Goal: Task Accomplishment & Management: Use online tool/utility

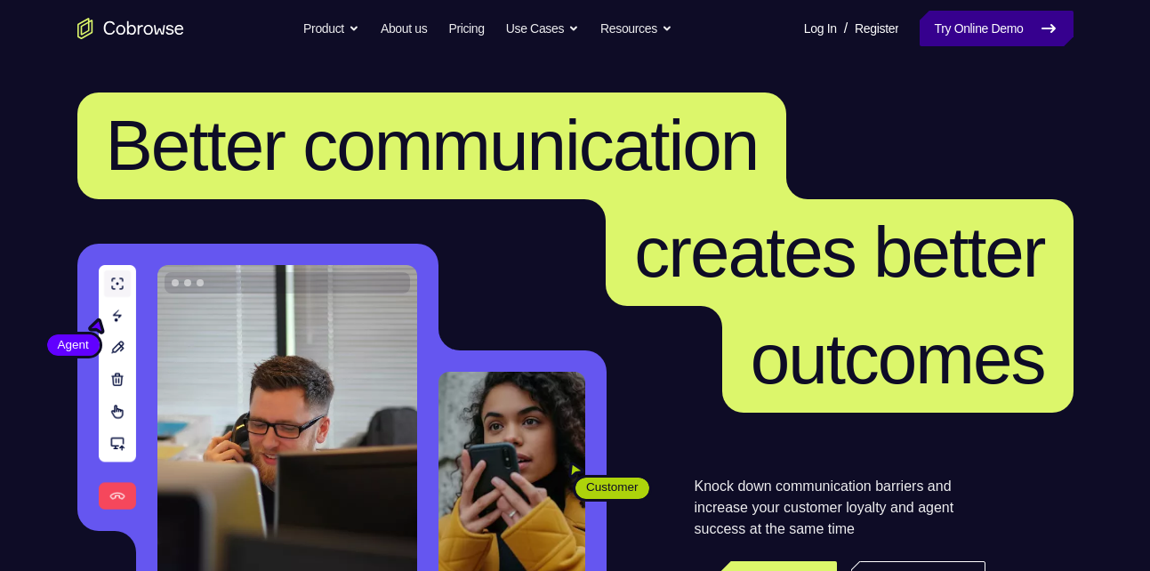
click at [991, 20] on link "Try Online Demo" at bounding box center [995, 29] width 153 height 36
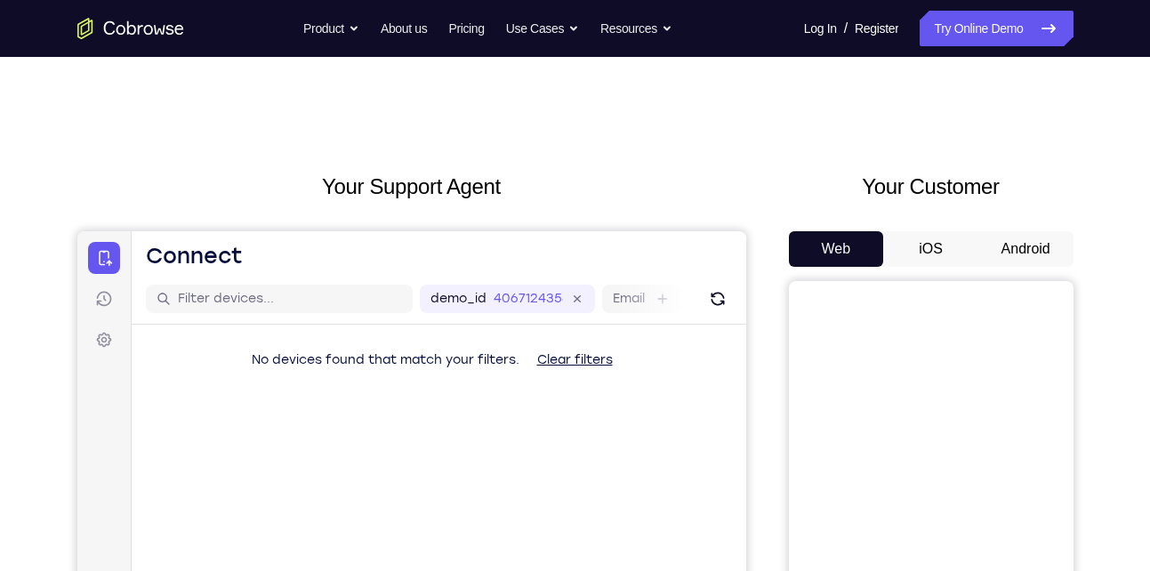
click at [1000, 252] on button "Android" at bounding box center [1025, 249] width 95 height 36
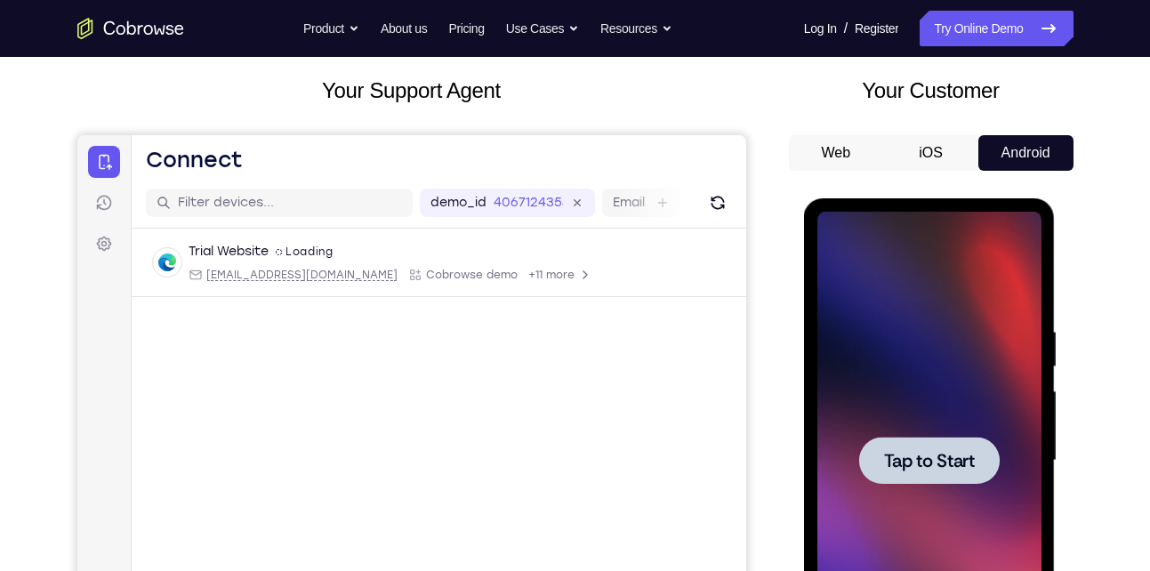
click at [935, 443] on div at bounding box center [929, 460] width 141 height 47
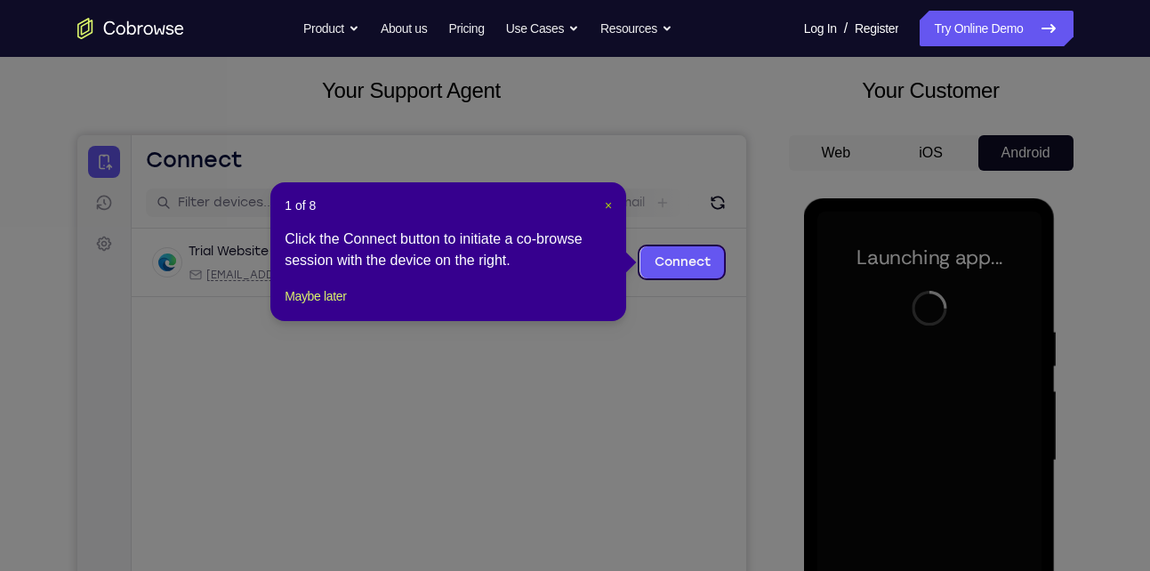
click at [612, 206] on span "×" at bounding box center [608, 205] width 7 height 14
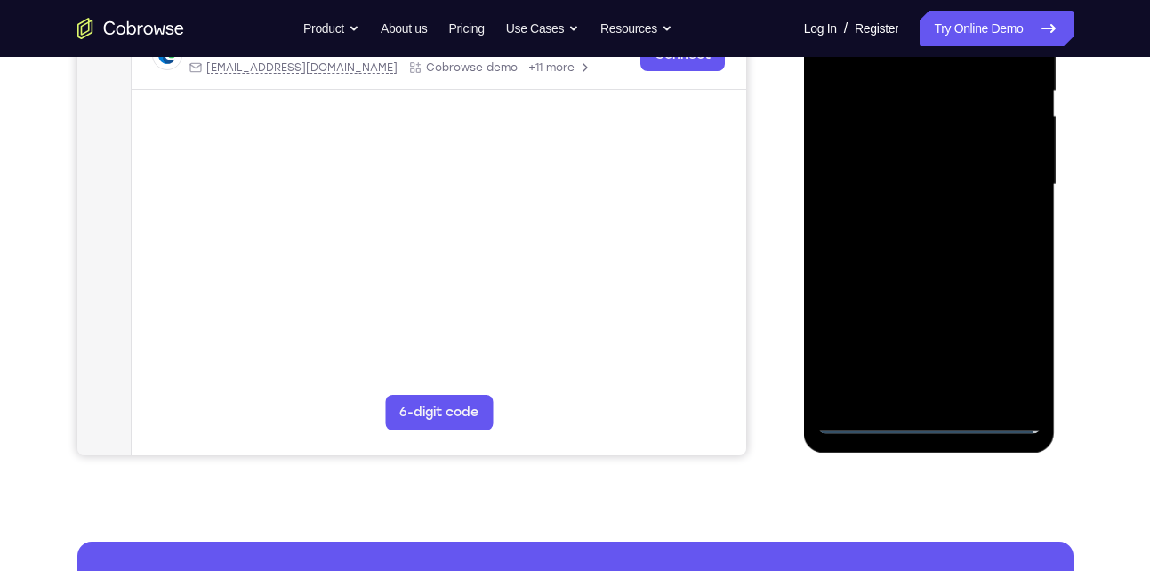
scroll to position [373, 0]
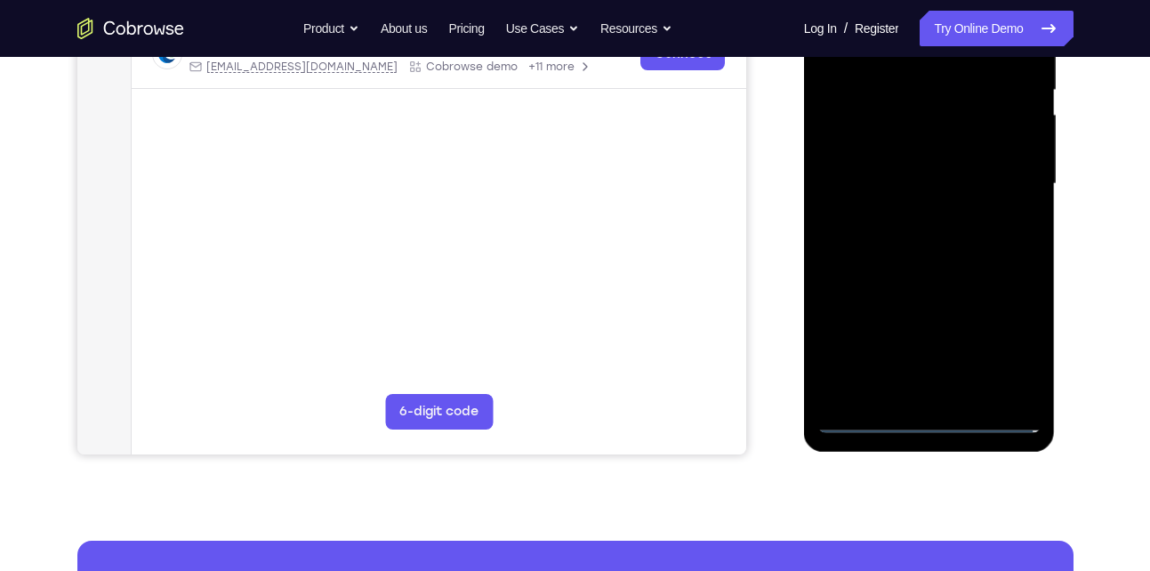
click at [933, 421] on div at bounding box center [929, 184] width 224 height 498
click at [1016, 349] on div at bounding box center [929, 184] width 224 height 498
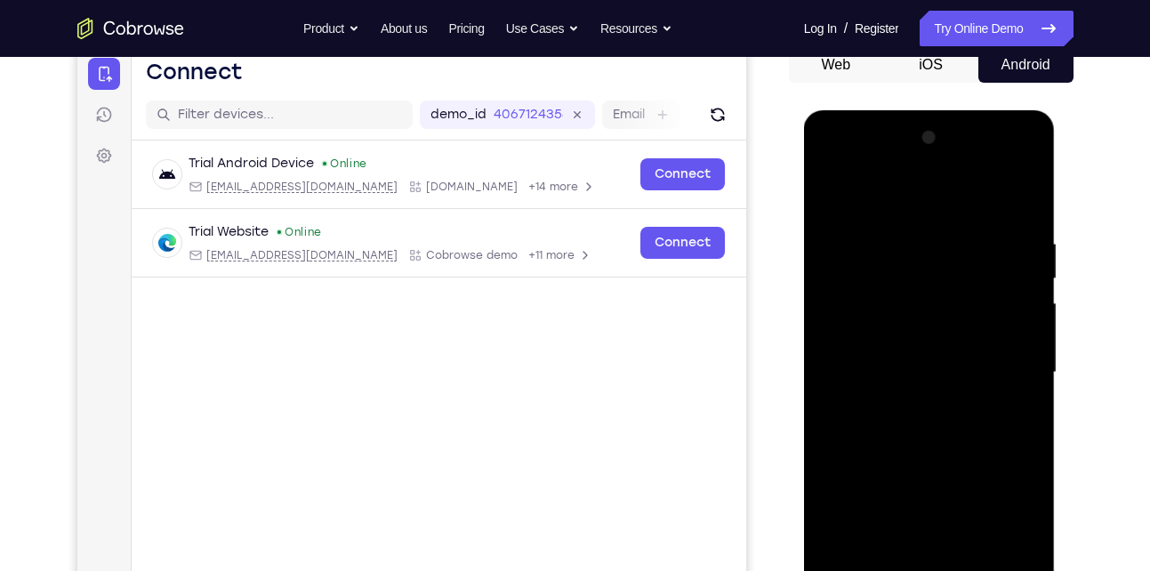
scroll to position [183, 0]
click at [854, 166] on div at bounding box center [929, 373] width 224 height 498
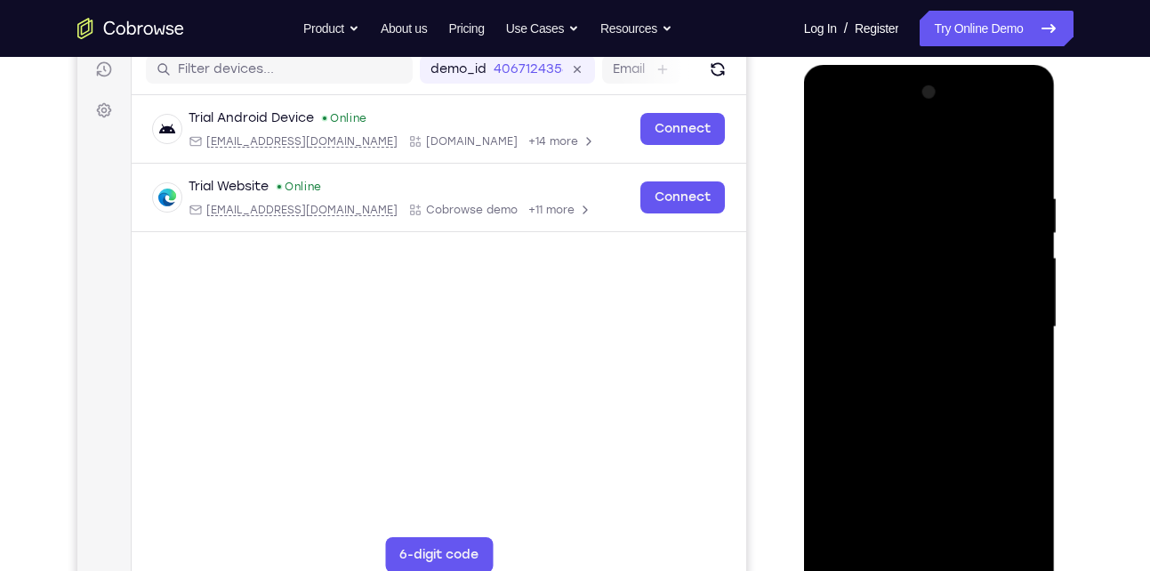
scroll to position [226, 0]
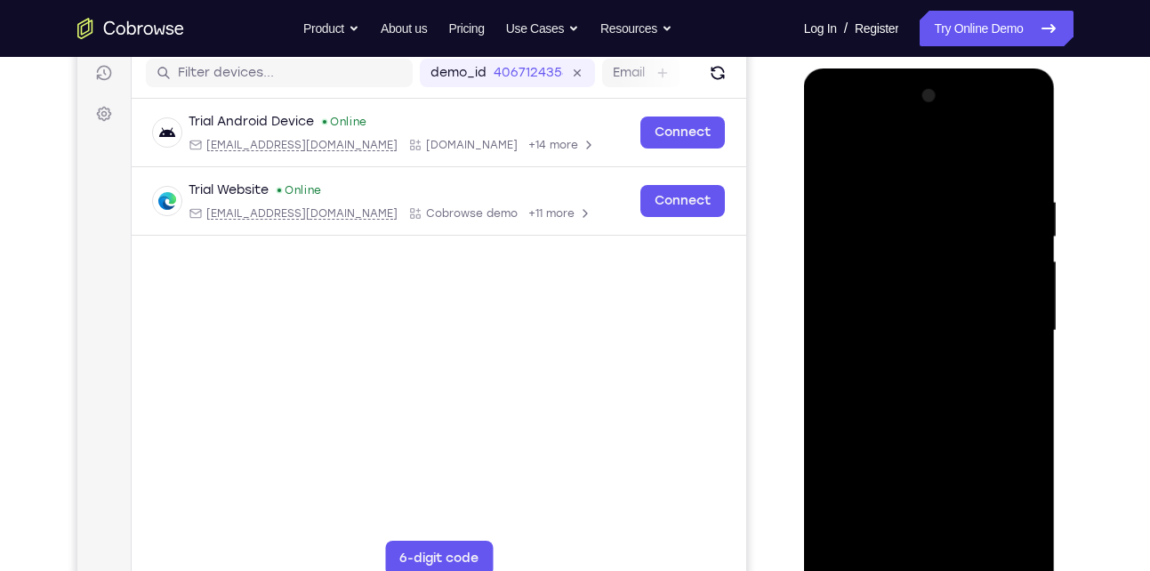
click at [1000, 317] on div at bounding box center [929, 331] width 224 height 498
click at [903, 365] on div at bounding box center [929, 331] width 224 height 498
click at [901, 319] on div at bounding box center [929, 331] width 224 height 498
click at [924, 306] on div at bounding box center [929, 331] width 224 height 498
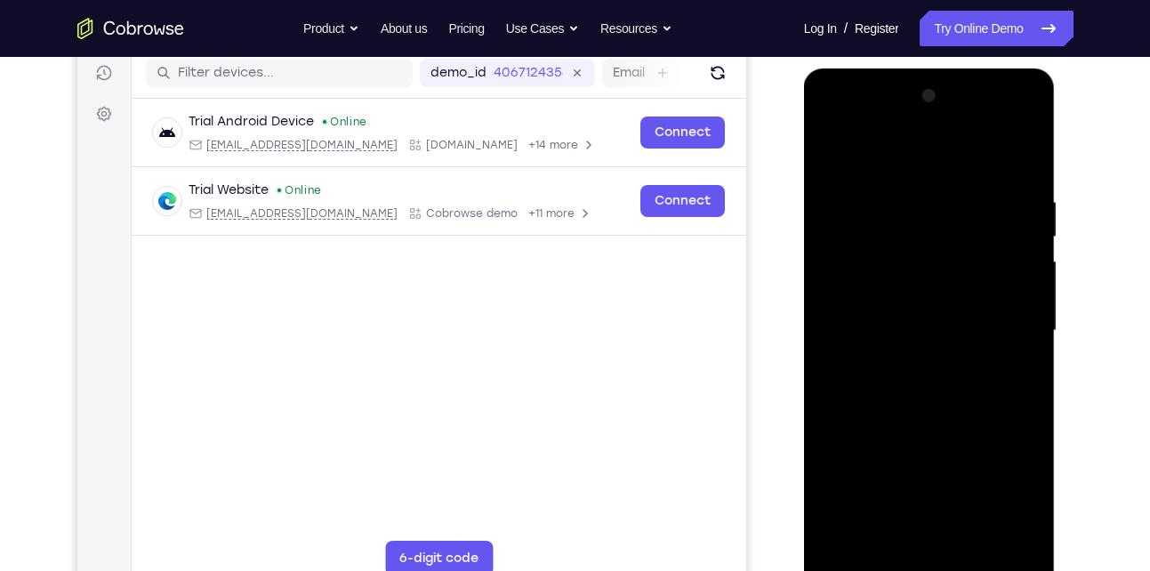
click at [879, 325] on div at bounding box center [929, 331] width 224 height 498
click at [924, 388] on div at bounding box center [929, 331] width 224 height 498
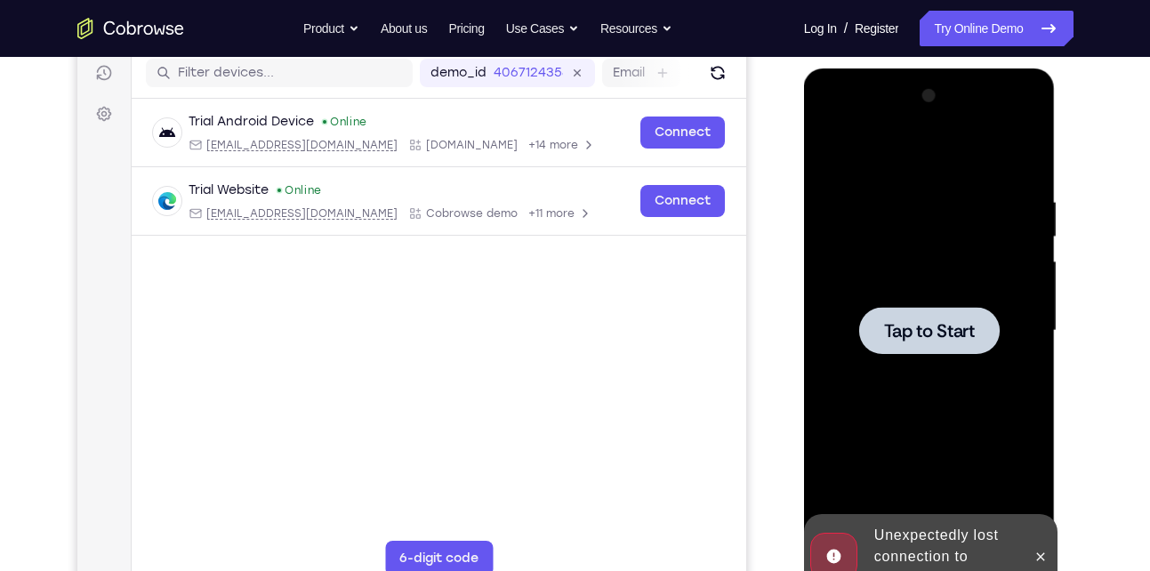
click at [855, 331] on div at bounding box center [929, 331] width 224 height 498
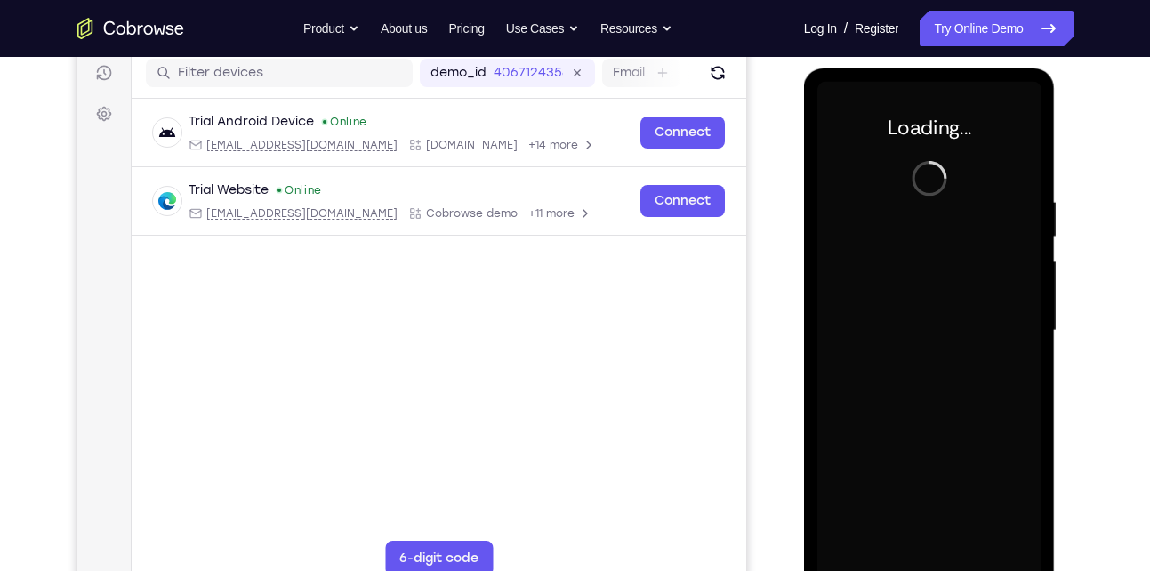
scroll to position [265, 0]
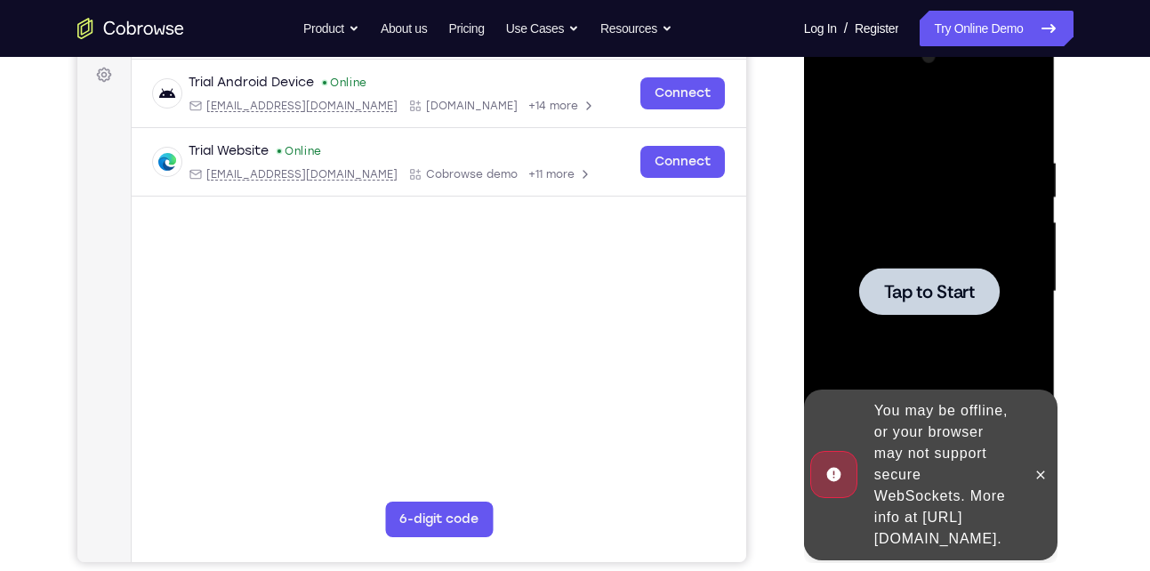
click at [957, 309] on div at bounding box center [929, 291] width 141 height 47
click at [976, 296] on div at bounding box center [929, 291] width 141 height 47
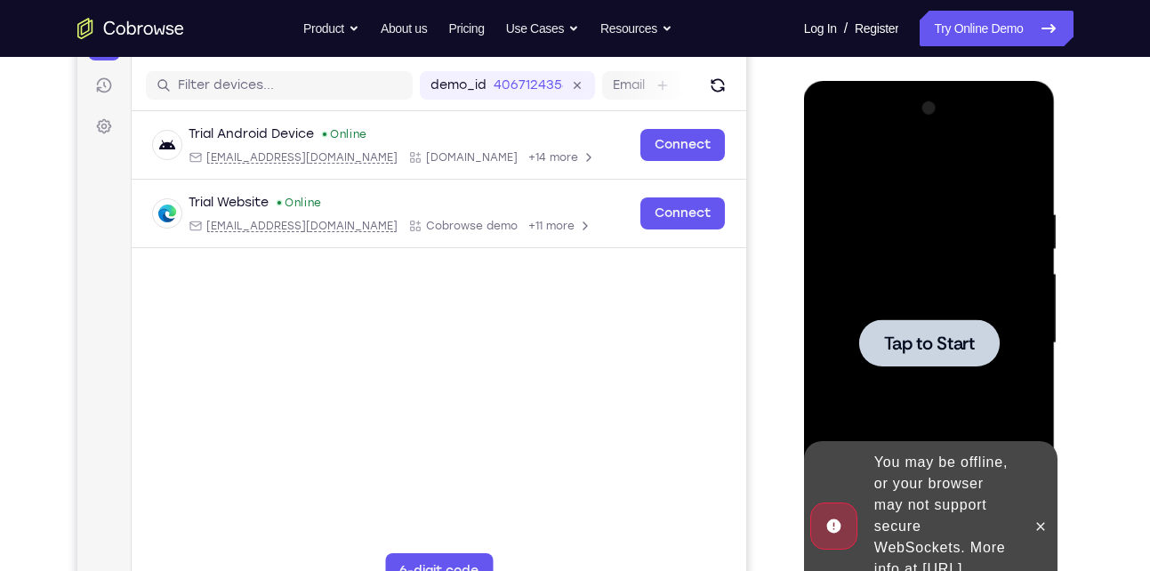
scroll to position [209, 0]
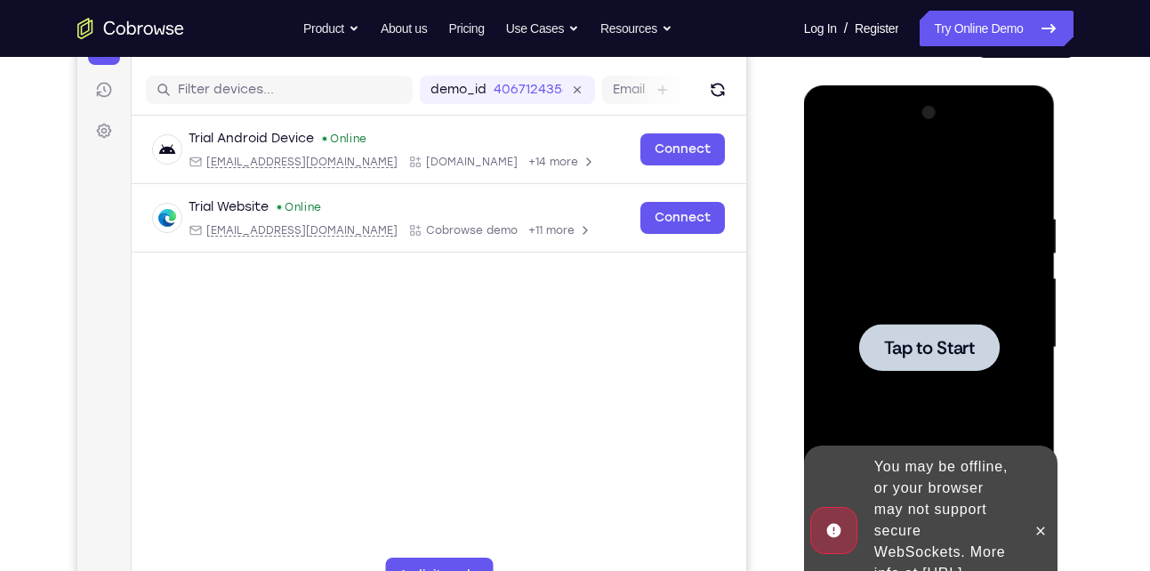
click at [993, 333] on div at bounding box center [929, 347] width 141 height 47
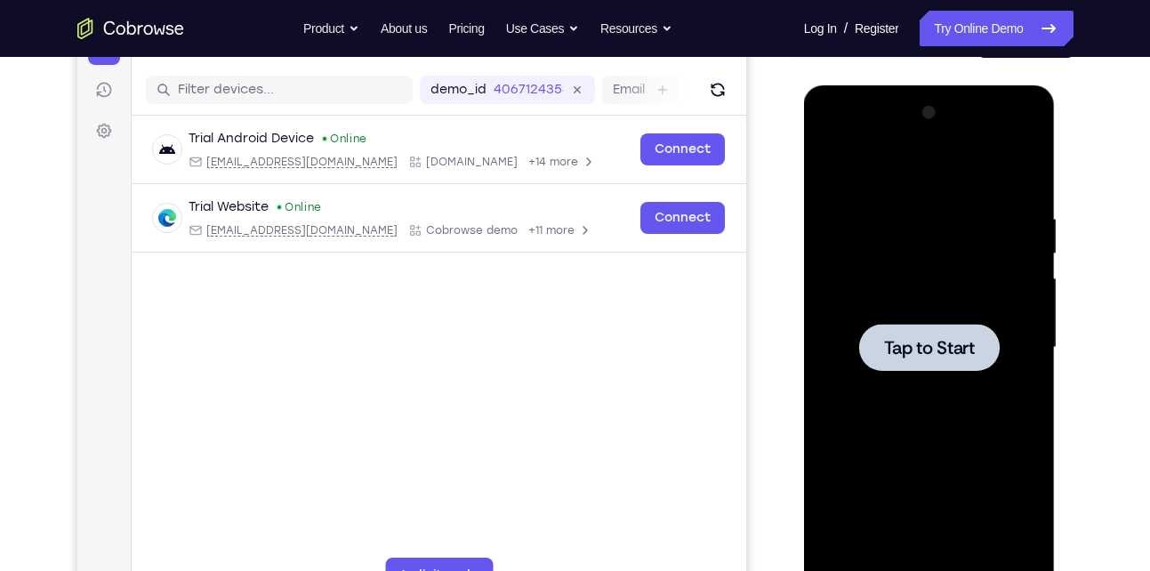
click at [991, 351] on div at bounding box center [929, 347] width 141 height 47
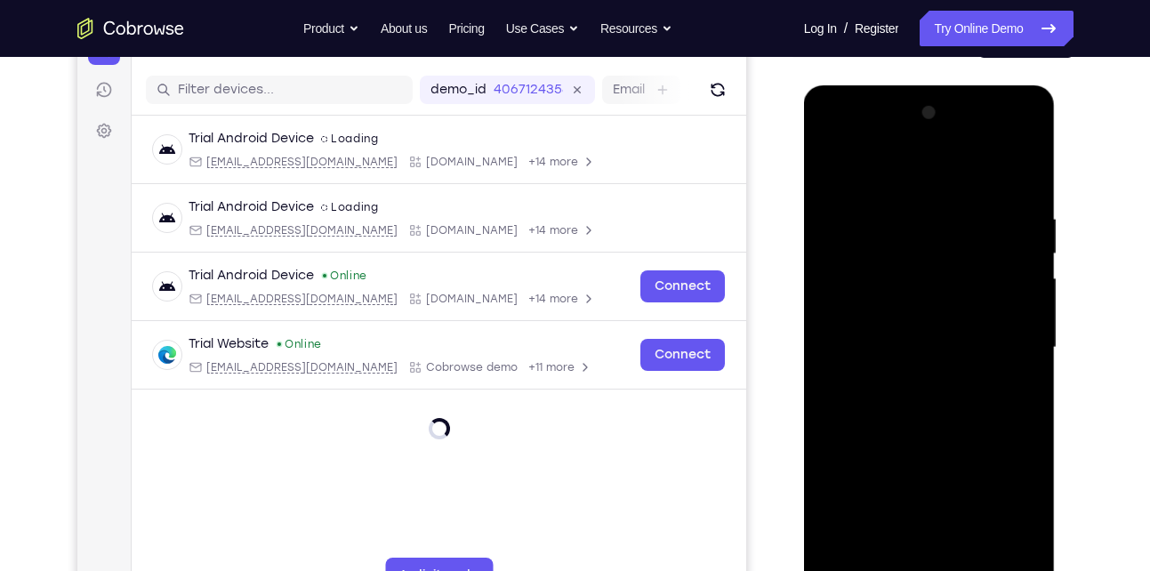
scroll to position [412, 0]
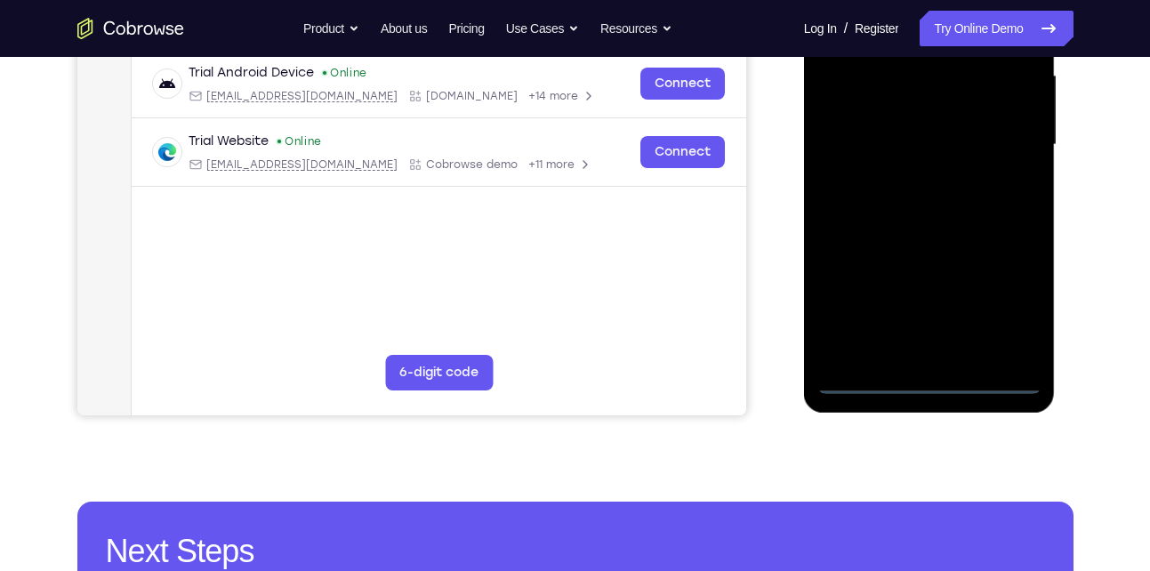
click at [925, 381] on div at bounding box center [929, 145] width 224 height 498
click at [1005, 312] on div at bounding box center [929, 145] width 224 height 498
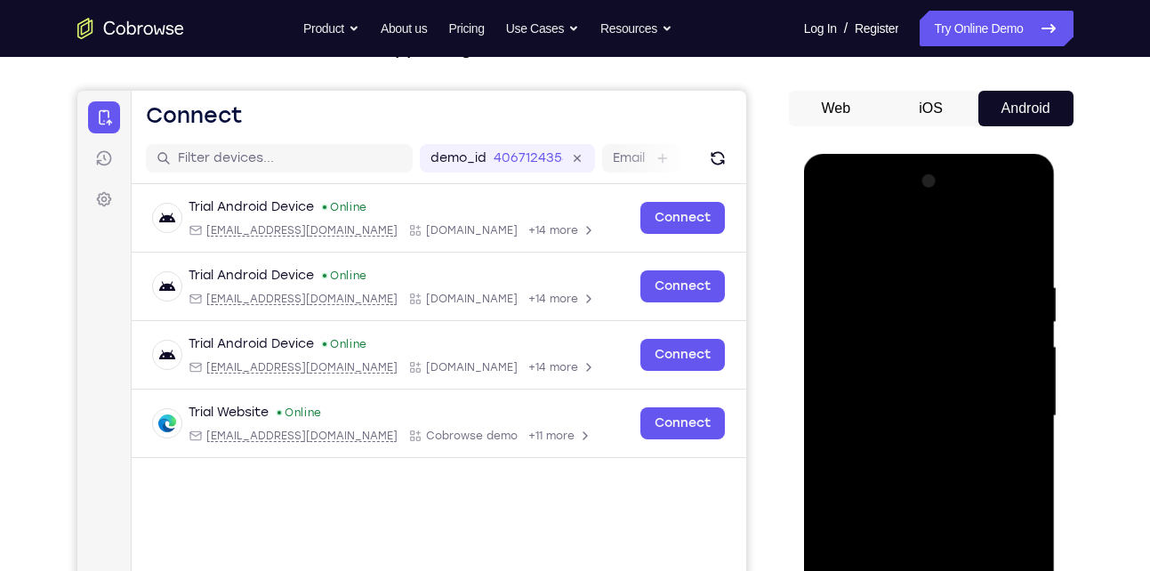
scroll to position [140, 0]
click at [857, 209] on div at bounding box center [929, 417] width 224 height 498
click at [1016, 407] on div at bounding box center [929, 417] width 224 height 498
click at [915, 452] on div at bounding box center [929, 417] width 224 height 498
click at [918, 395] on div at bounding box center [929, 417] width 224 height 498
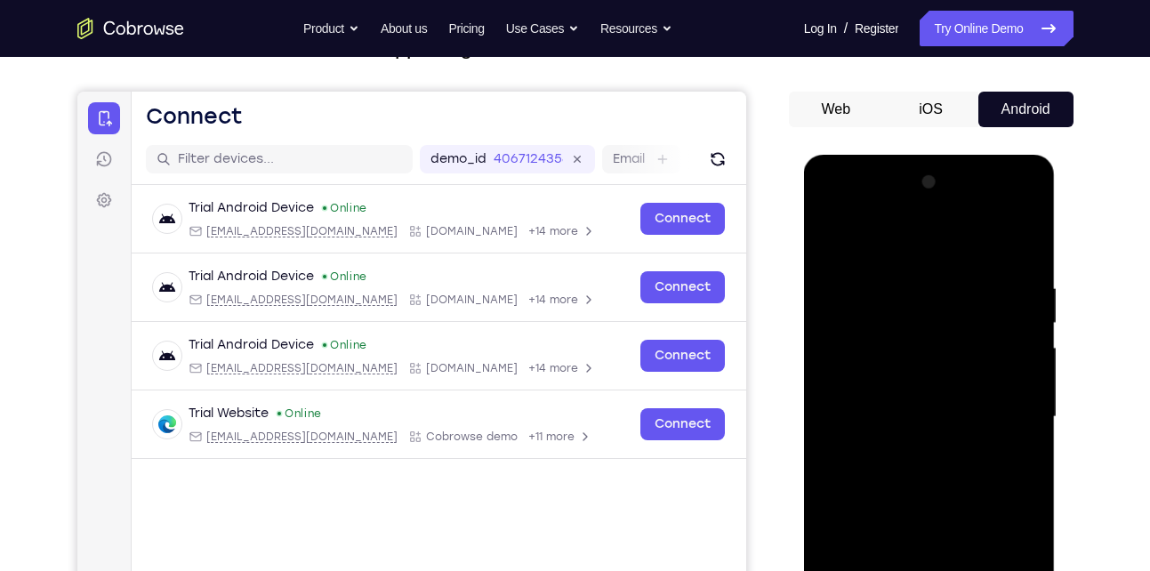
click at [915, 383] on div at bounding box center [929, 417] width 224 height 498
click at [933, 413] on div at bounding box center [929, 417] width 224 height 498
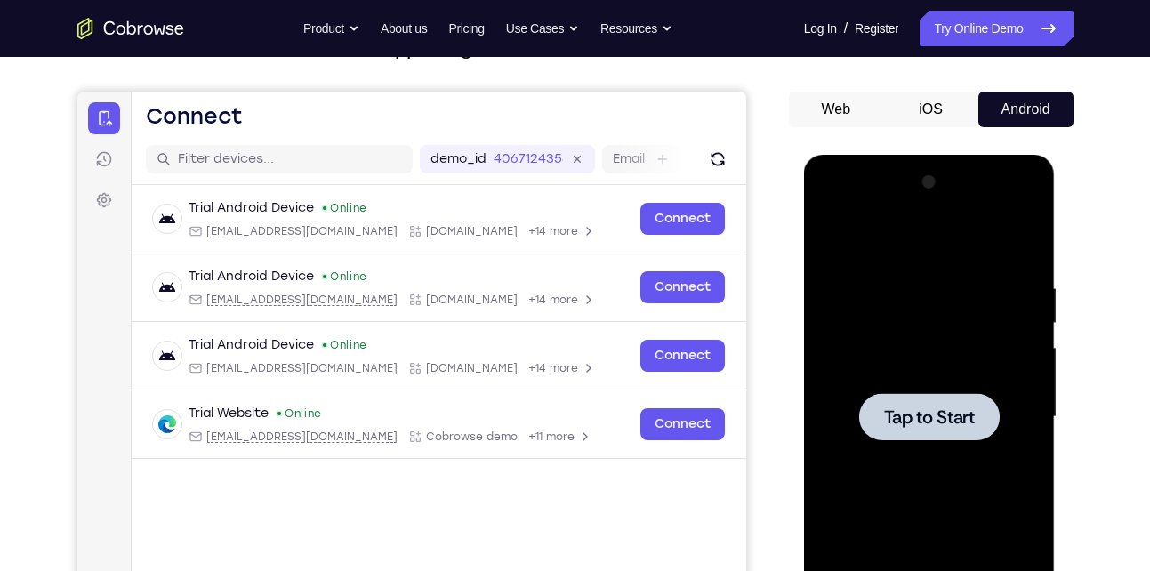
click at [858, 373] on div at bounding box center [929, 417] width 224 height 498
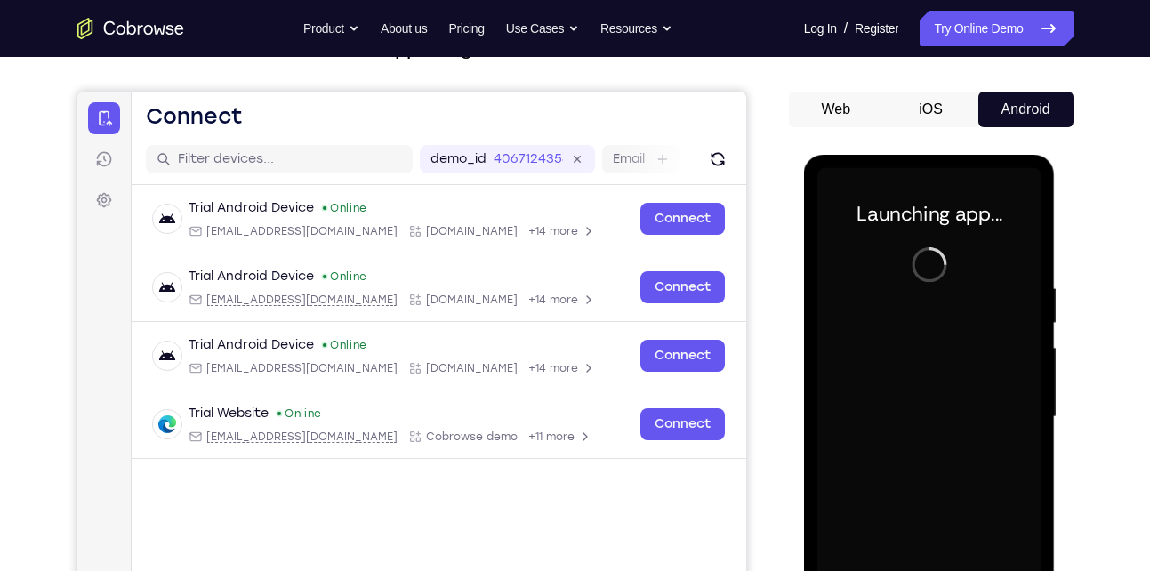
click at [914, 102] on button "iOS" at bounding box center [930, 110] width 95 height 36
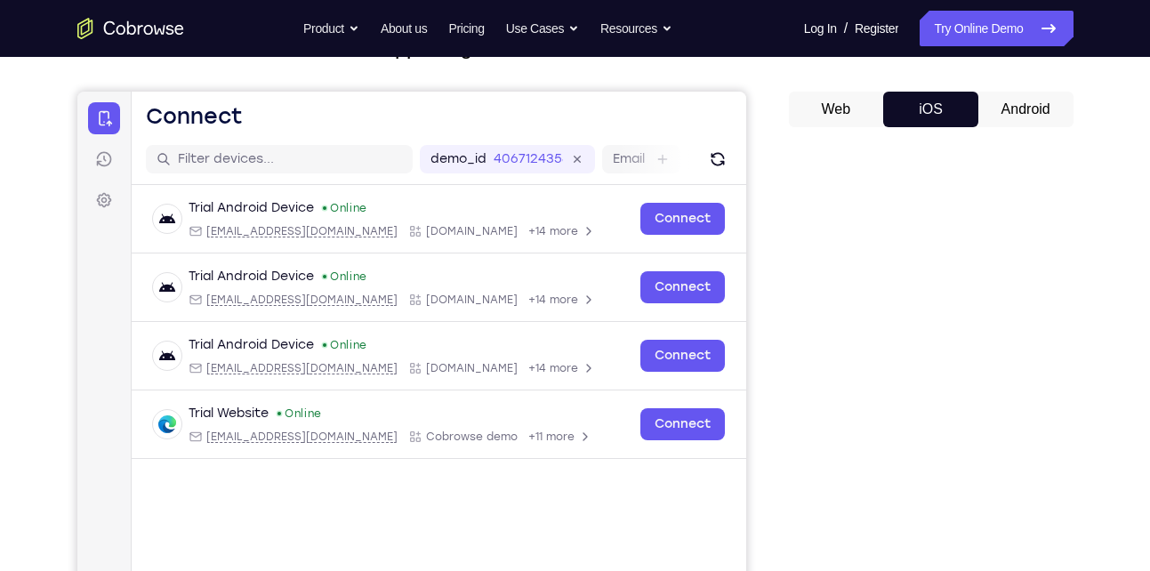
click at [1014, 108] on button "Android" at bounding box center [1025, 110] width 95 height 36
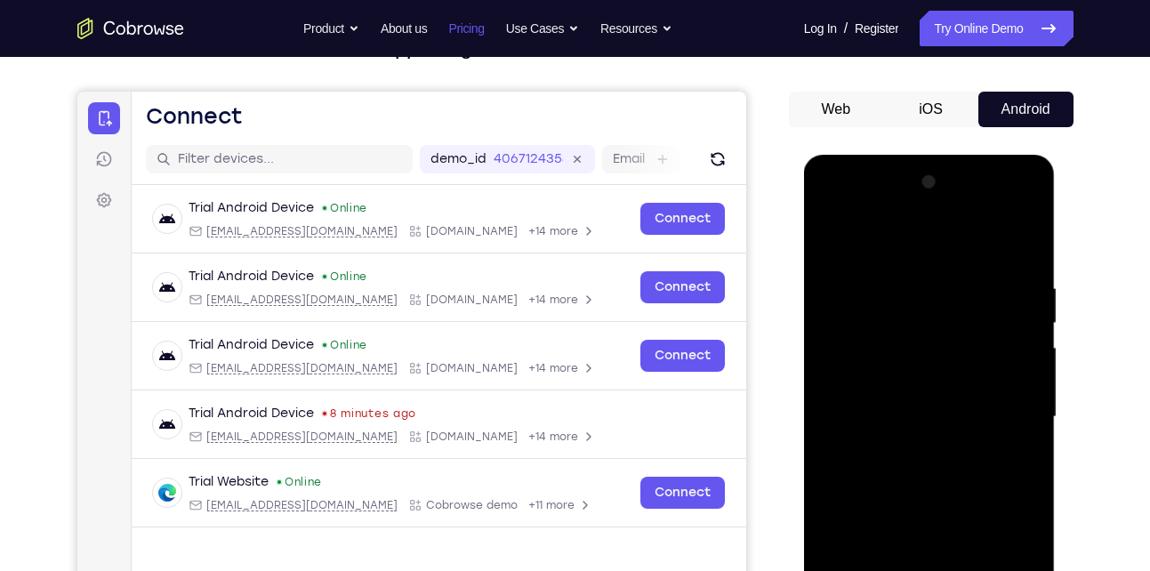
scroll to position [0, 0]
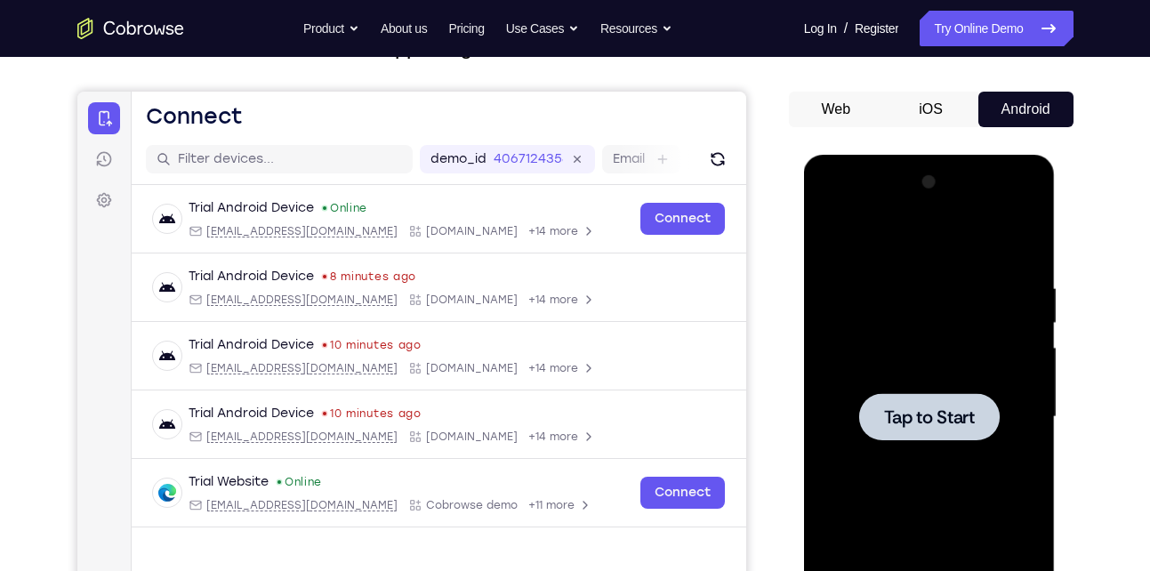
click at [987, 443] on div at bounding box center [929, 417] width 224 height 498
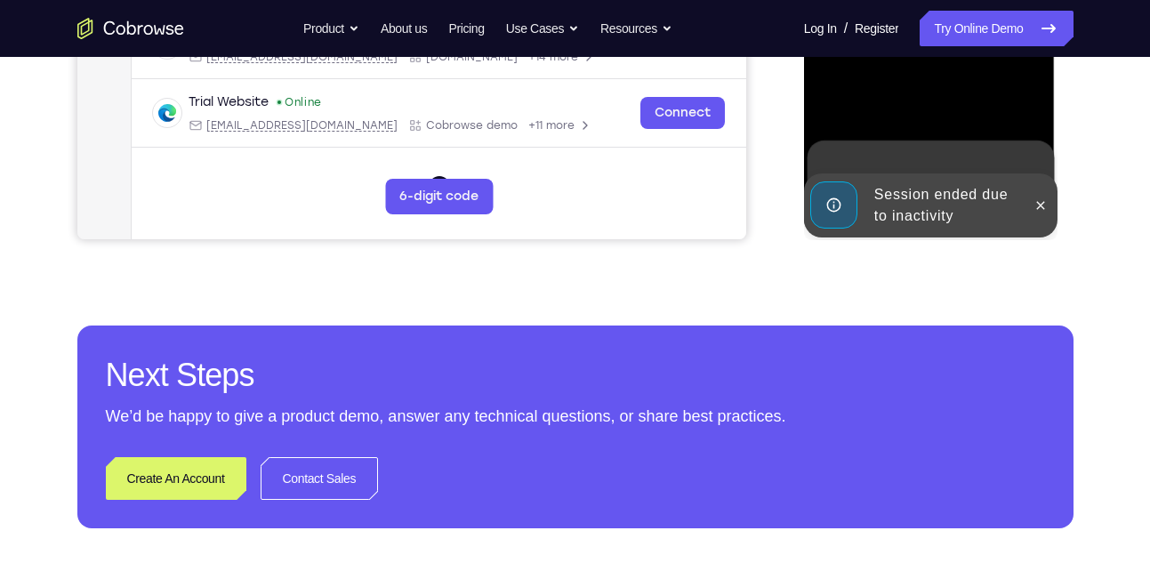
scroll to position [626, 0]
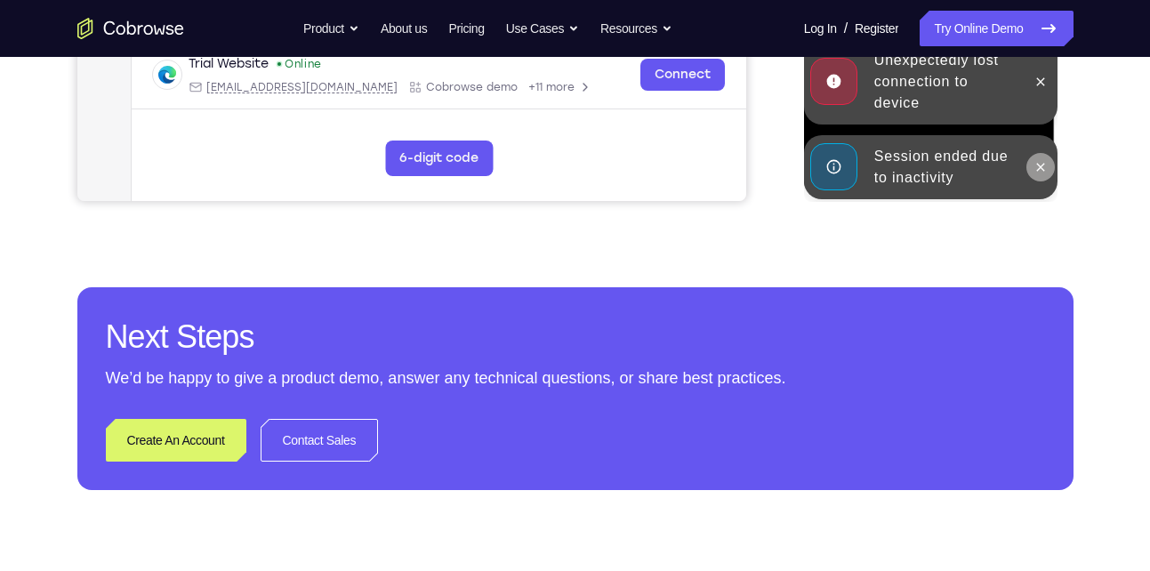
click at [1042, 161] on icon at bounding box center [1040, 167] width 14 height 14
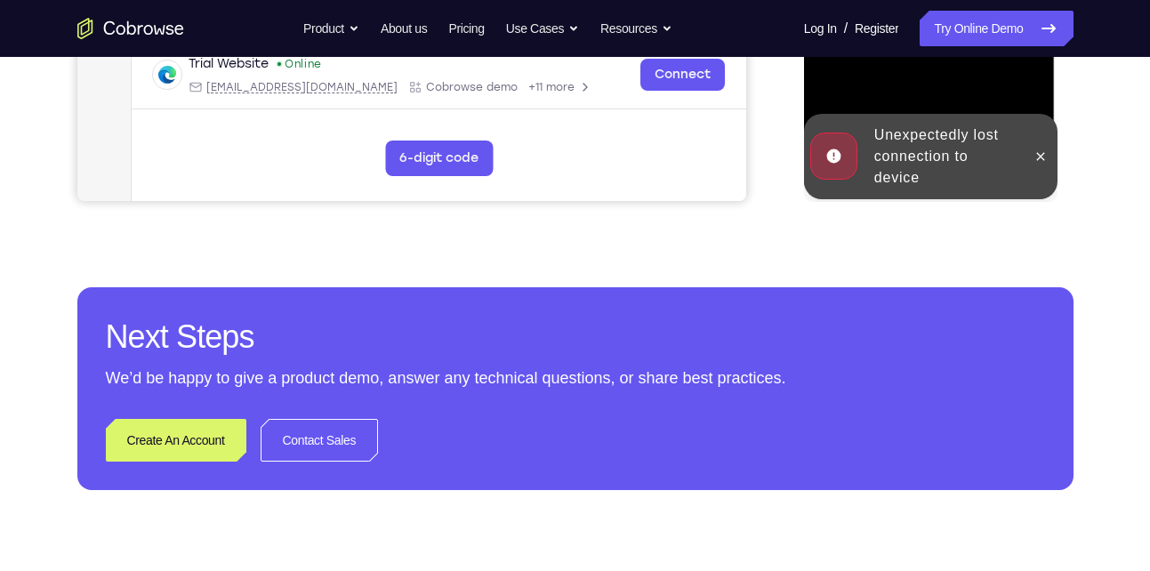
click at [1040, 130] on div at bounding box center [1040, 156] width 28 height 85
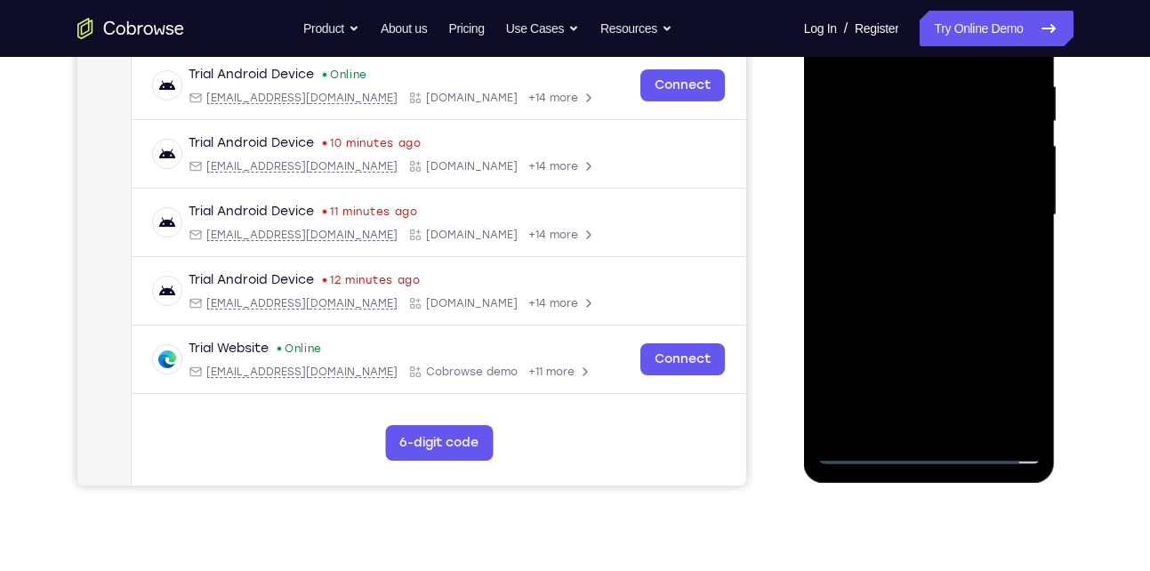
scroll to position [341, 0]
click at [921, 454] on div at bounding box center [929, 216] width 224 height 498
click at [1013, 394] on div at bounding box center [929, 216] width 224 height 498
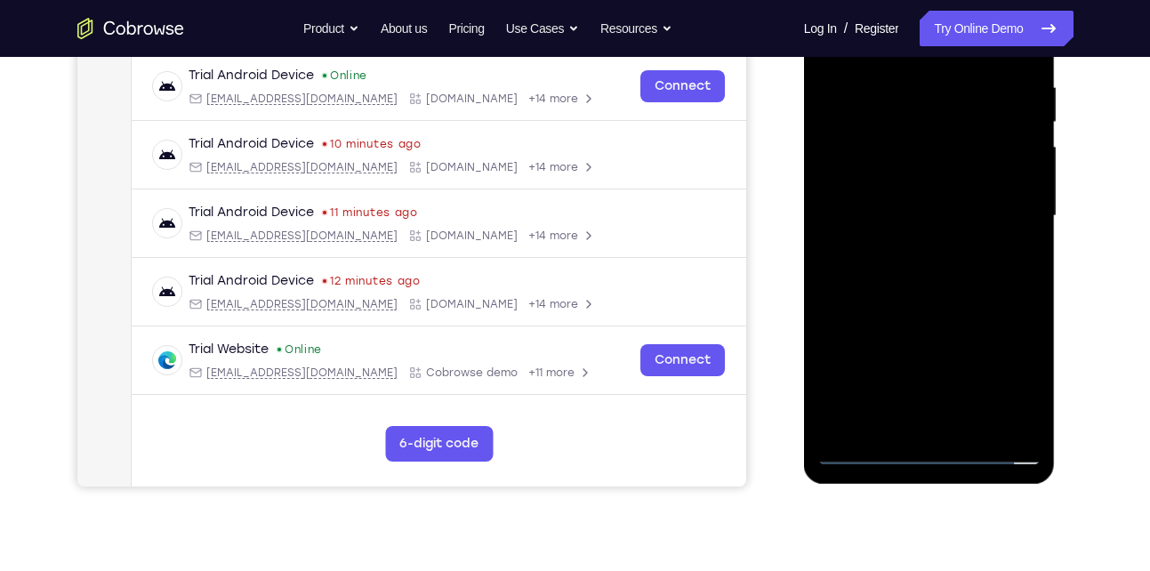
click at [1002, 369] on div at bounding box center [929, 216] width 224 height 498
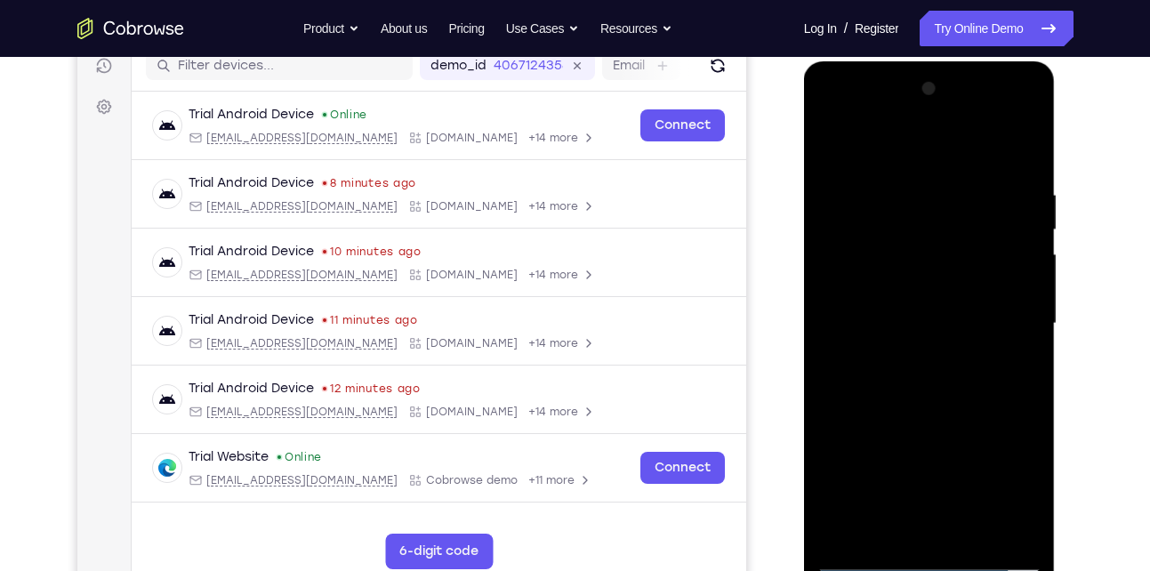
scroll to position [231, 0]
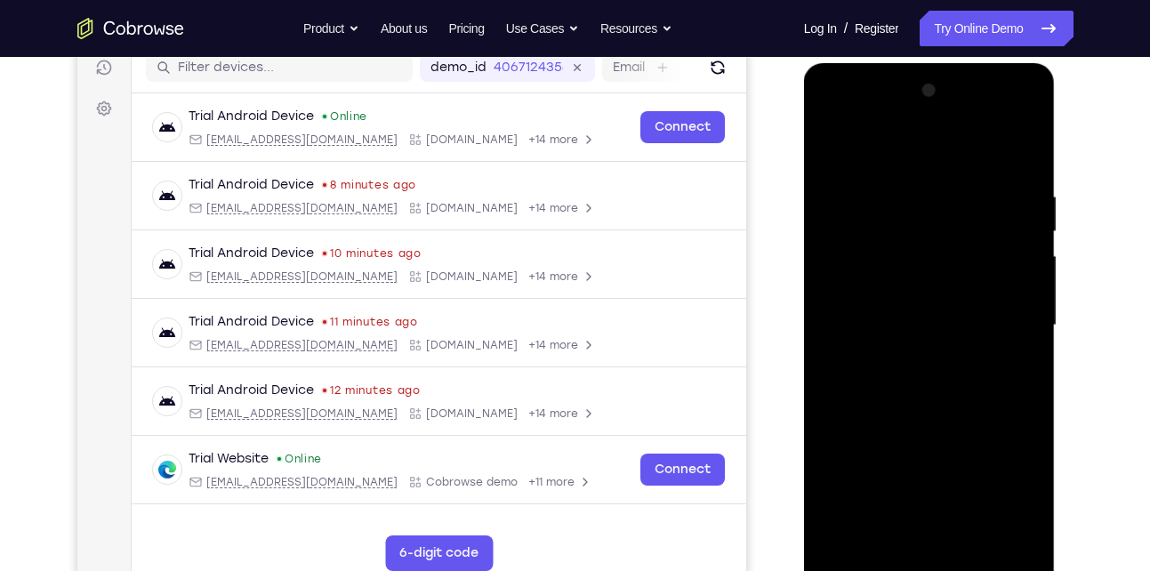
click at [859, 100] on div at bounding box center [929, 325] width 224 height 498
click at [857, 123] on div at bounding box center [929, 325] width 224 height 498
click at [1017, 324] on div at bounding box center [929, 325] width 224 height 498
click at [914, 356] on div at bounding box center [929, 325] width 224 height 498
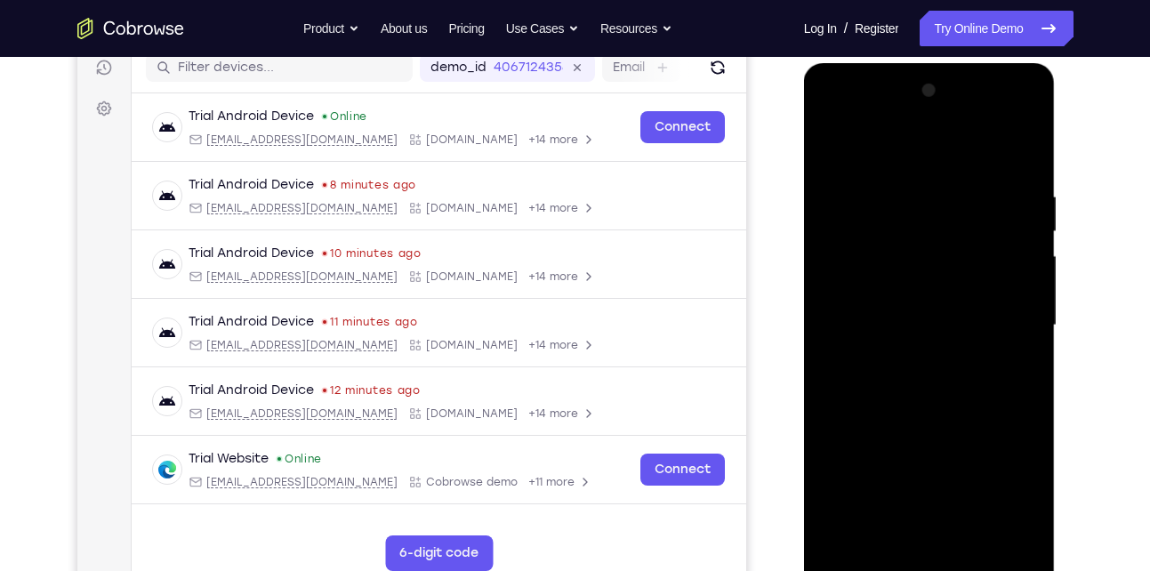
click at [914, 318] on div at bounding box center [929, 325] width 224 height 498
click at [956, 293] on div at bounding box center [929, 325] width 224 height 498
click at [927, 321] on div at bounding box center [929, 325] width 224 height 498
click at [935, 371] on div at bounding box center [929, 325] width 224 height 498
click at [935, 382] on div at bounding box center [929, 325] width 224 height 498
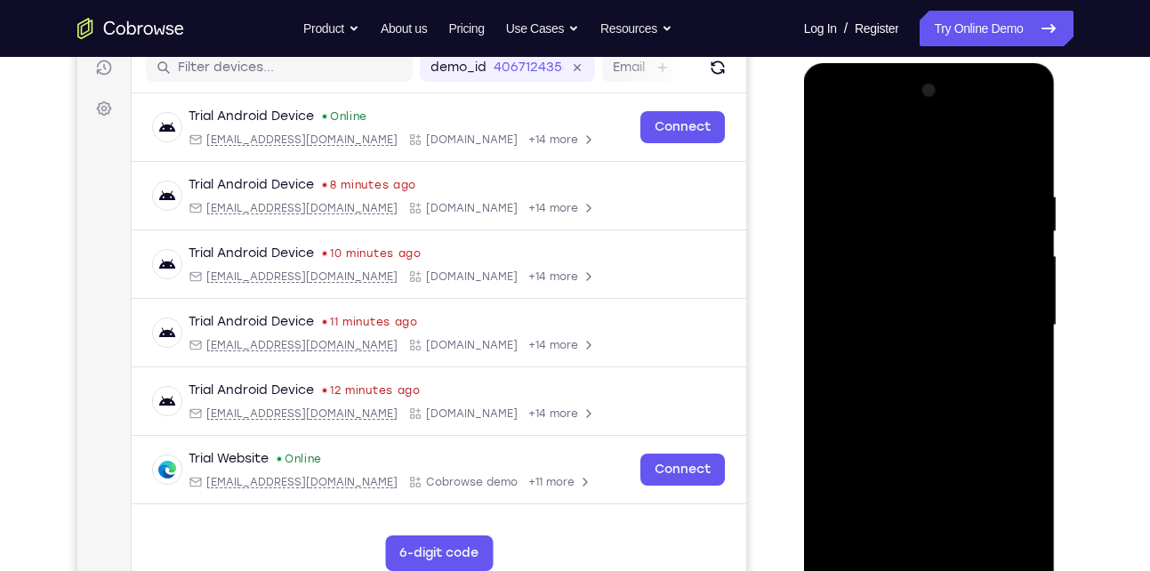
click at [946, 409] on div at bounding box center [929, 325] width 224 height 498
drag, startPoint x: 957, startPoint y: 340, endPoint x: 952, endPoint y: 225, distance: 114.8
click at [952, 225] on div at bounding box center [929, 325] width 224 height 498
drag, startPoint x: 961, startPoint y: 368, endPoint x: 965, endPoint y: 197, distance: 171.7
click at [965, 197] on div at bounding box center [929, 325] width 224 height 498
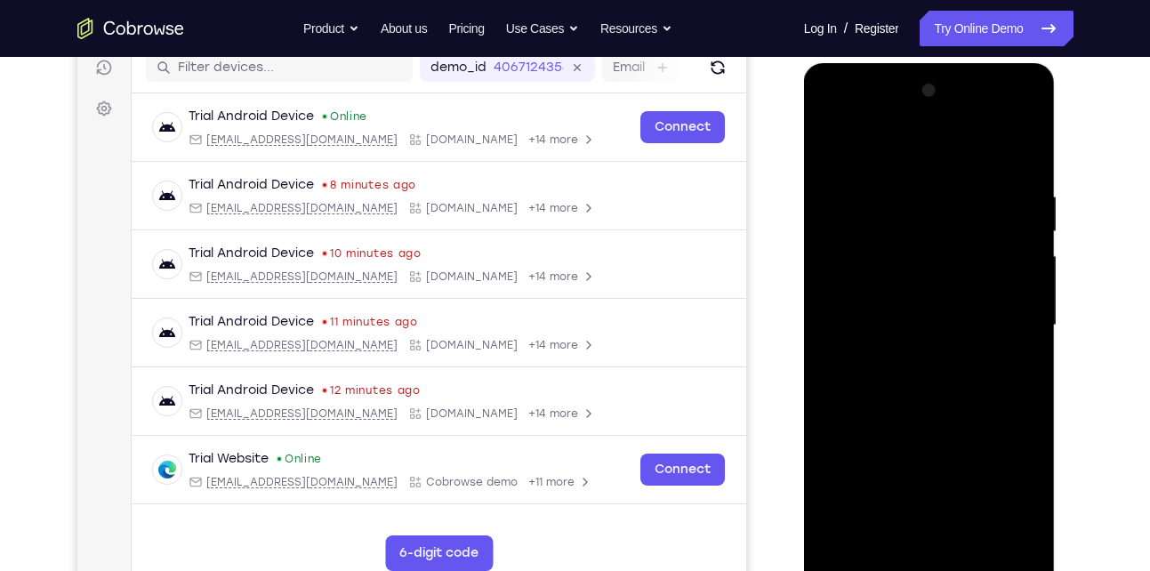
drag, startPoint x: 980, startPoint y: 315, endPoint x: 981, endPoint y: 194, distance: 120.9
click at [981, 194] on div at bounding box center [929, 325] width 224 height 498
click at [1029, 143] on div at bounding box center [929, 325] width 224 height 498
click at [1021, 535] on div at bounding box center [929, 325] width 224 height 498
click at [983, 534] on div at bounding box center [929, 325] width 224 height 498
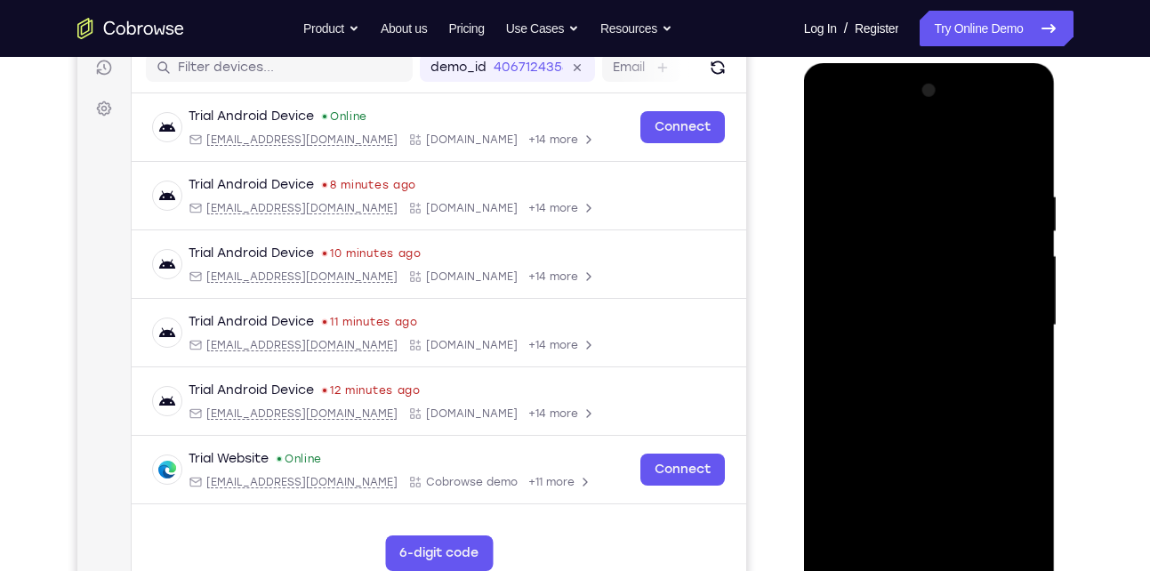
click at [944, 425] on div at bounding box center [929, 325] width 224 height 498
click at [839, 141] on div at bounding box center [929, 325] width 224 height 498
drag, startPoint x: 935, startPoint y: 397, endPoint x: 949, endPoint y: 136, distance: 260.9
click at [949, 136] on div at bounding box center [929, 325] width 224 height 498
drag, startPoint x: 939, startPoint y: 411, endPoint x: 944, endPoint y: 224, distance: 186.8
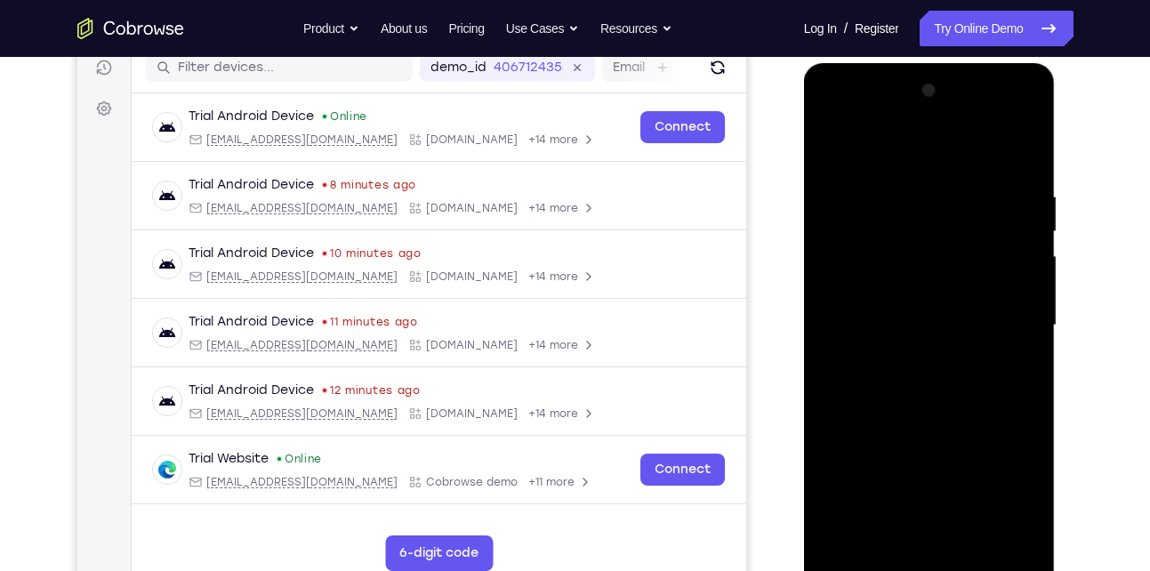
click at [944, 224] on div at bounding box center [929, 325] width 224 height 498
drag, startPoint x: 963, startPoint y: 451, endPoint x: 950, endPoint y: 209, distance: 242.2
click at [950, 209] on div at bounding box center [929, 325] width 224 height 498
drag, startPoint x: 957, startPoint y: 373, endPoint x: 947, endPoint y: 107, distance: 266.1
click at [947, 107] on div at bounding box center [929, 325] width 224 height 498
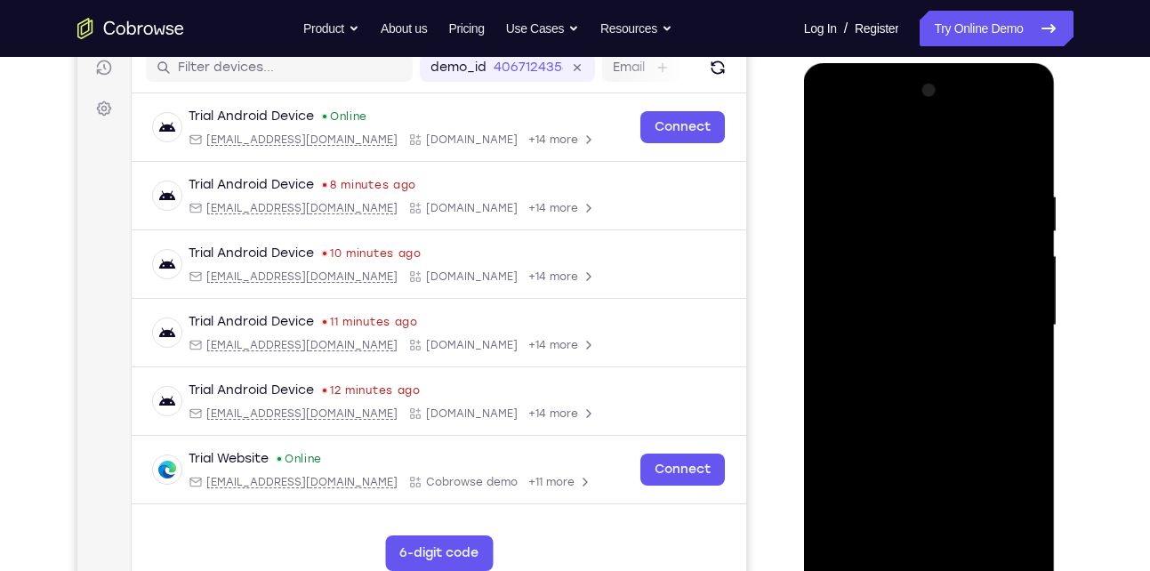
drag, startPoint x: 949, startPoint y: 390, endPoint x: 955, endPoint y: 186, distance: 204.6
click at [955, 186] on div at bounding box center [929, 325] width 224 height 498
drag, startPoint x: 959, startPoint y: 438, endPoint x: 962, endPoint y: 213, distance: 225.9
click at [962, 213] on div at bounding box center [929, 325] width 224 height 498
drag, startPoint x: 952, startPoint y: 483, endPoint x: 977, endPoint y: 159, distance: 324.7
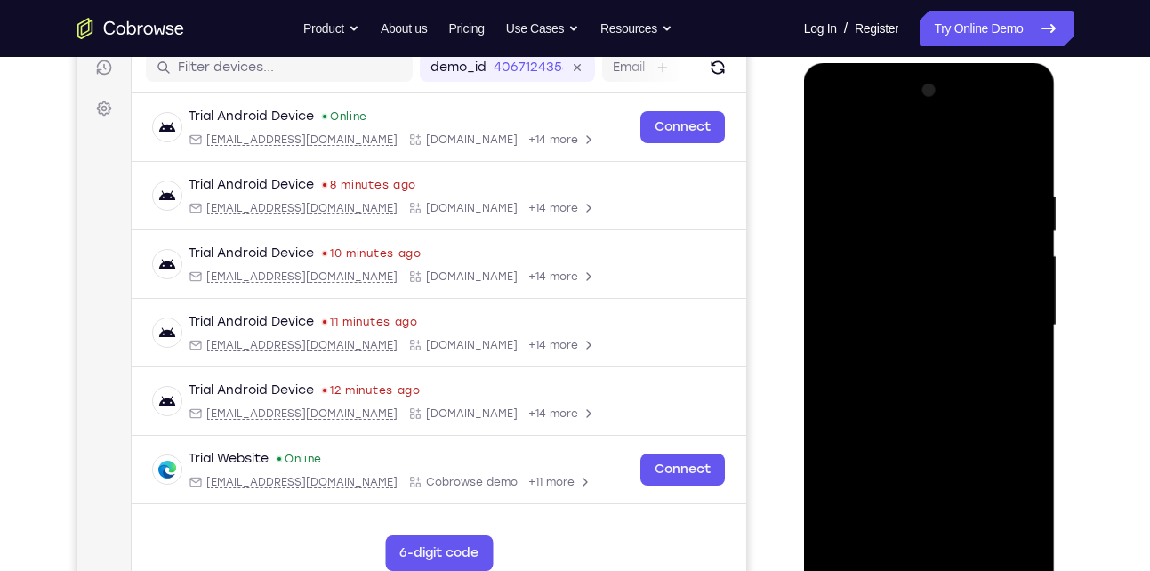
click at [977, 159] on div at bounding box center [929, 325] width 224 height 498
drag, startPoint x: 932, startPoint y: 449, endPoint x: 934, endPoint y: 241, distance: 208.1
click at [934, 241] on div at bounding box center [929, 325] width 224 height 498
